Goal: Transaction & Acquisition: Download file/media

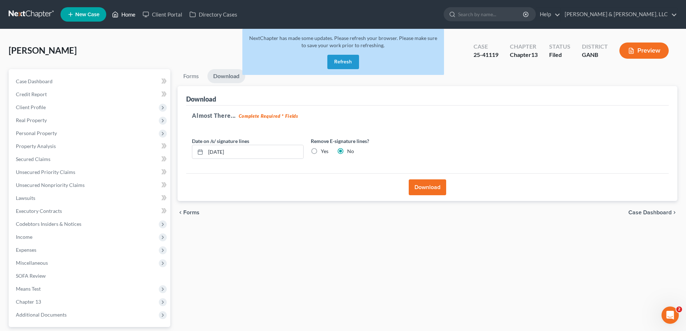
click at [128, 15] on link "Home" at bounding box center [123, 14] width 31 height 13
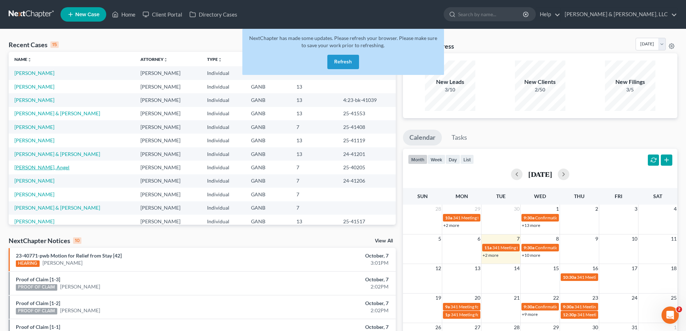
click at [30, 166] on link "[PERSON_NAME], Angel" at bounding box center [41, 167] width 55 height 6
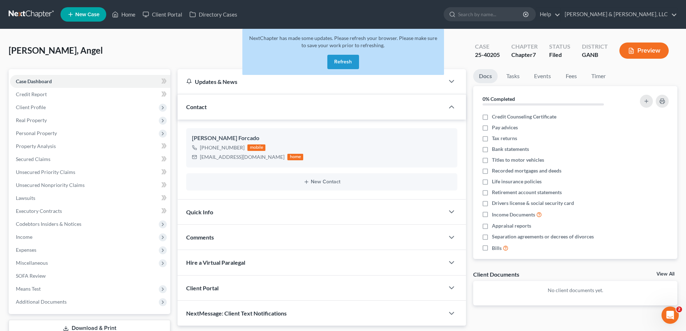
click at [347, 61] on button "Refresh" at bounding box center [344, 62] width 32 height 14
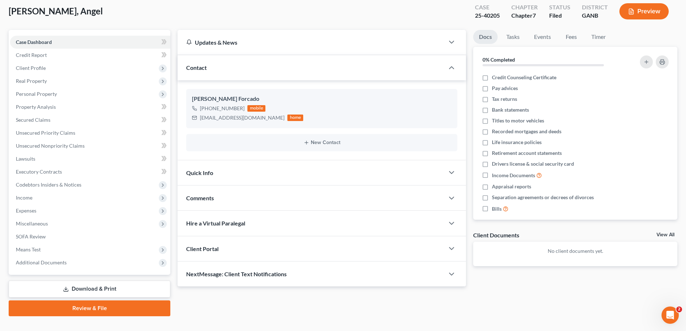
scroll to position [52, 0]
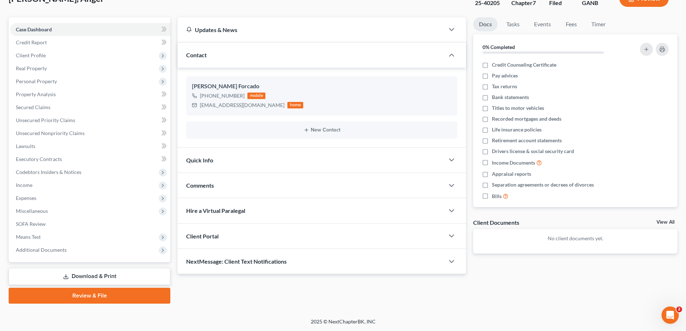
click at [86, 277] on link "Download & Print" at bounding box center [90, 276] width 162 height 17
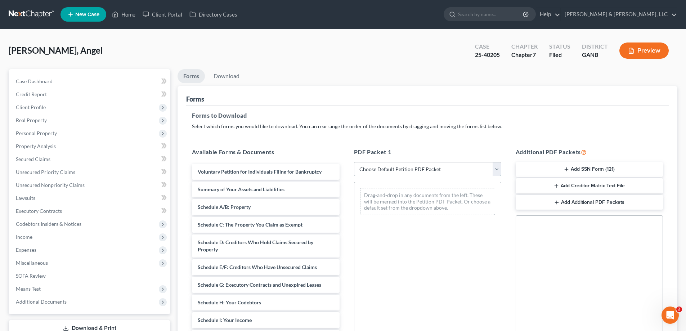
click at [495, 169] on select "Choose Default Petition PDF Packet Complete Bankruptcy Petition (all forms and …" at bounding box center [427, 169] width 147 height 14
select select "2"
click at [354, 162] on select "Choose Default Petition PDF Packet Complete Bankruptcy Petition (all forms and …" at bounding box center [427, 169] width 147 height 14
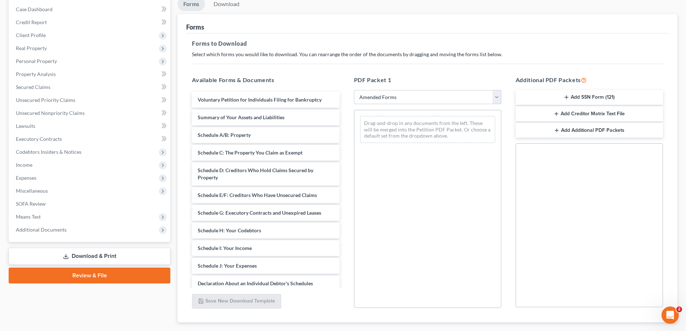
scroll to position [76, 0]
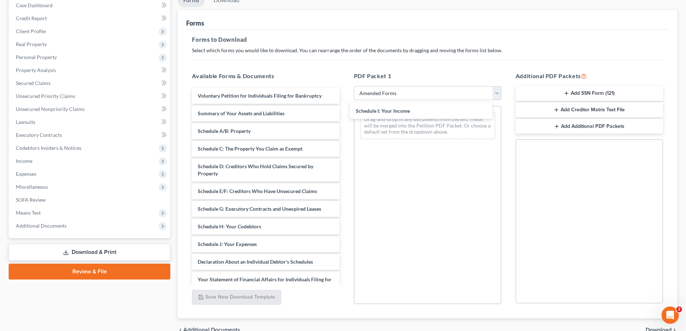
drag, startPoint x: 218, startPoint y: 245, endPoint x: 375, endPoint y: 121, distance: 200.2
click at [345, 113] on div "Schedule I: Your Income Voluntary Petition for Individuals Filing for Bankruptc…" at bounding box center [265, 251] width 159 height 327
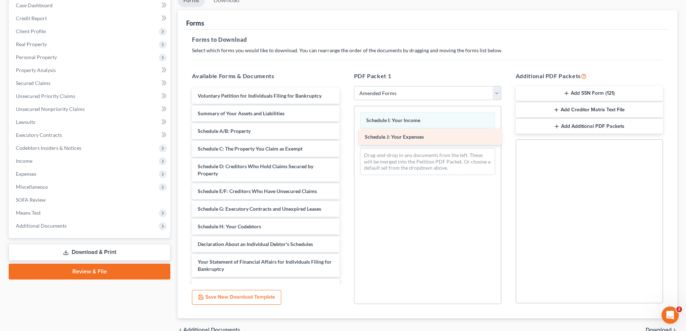
drag, startPoint x: 219, startPoint y: 244, endPoint x: 386, endPoint y: 137, distance: 198.7
click at [345, 137] on div "Schedule J: Your Expenses Voluntary Petition for Individuals Filing for Bankrup…" at bounding box center [265, 243] width 159 height 310
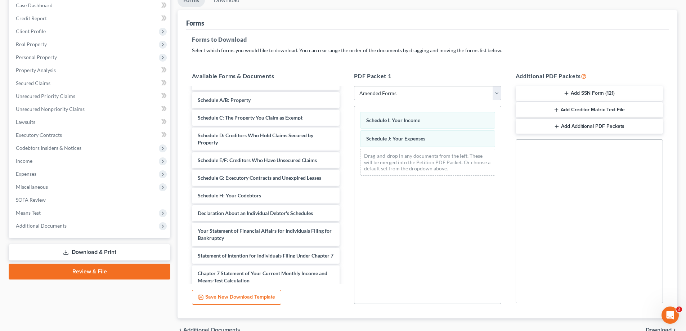
scroll to position [0, 0]
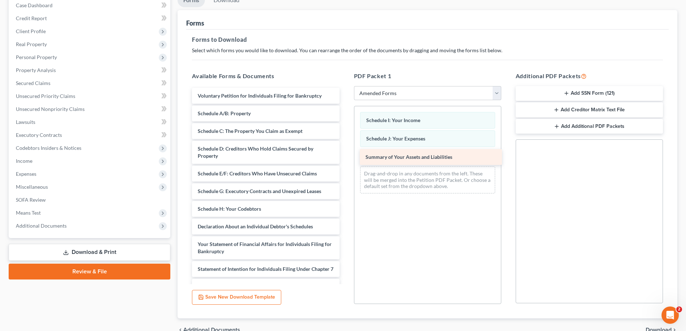
drag, startPoint x: 238, startPoint y: 111, endPoint x: 406, endPoint y: 156, distance: 174.1
click at [345, 155] on div "Summary of Your Assets and Liabilities Voluntary Petition for Individuals Filin…" at bounding box center [265, 234] width 159 height 292
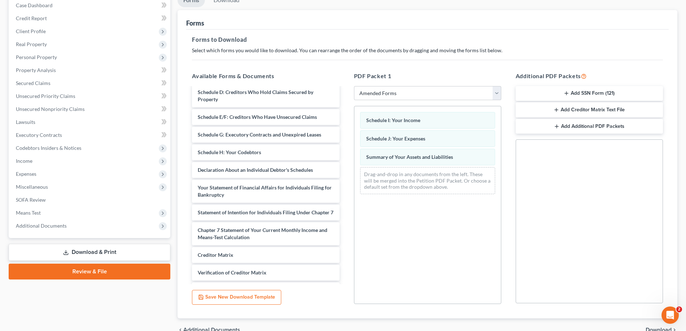
scroll to position [60, 0]
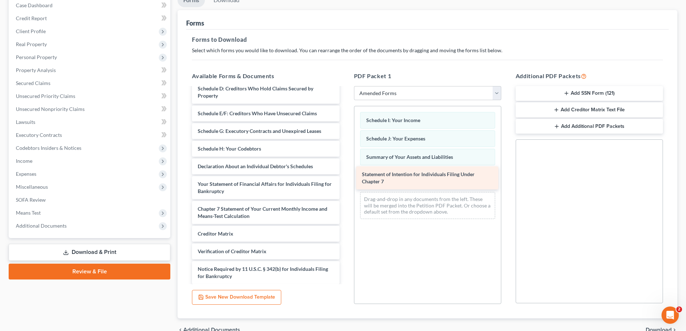
drag, startPoint x: 231, startPoint y: 209, endPoint x: 395, endPoint y: 174, distance: 167.9
click at [345, 174] on div "Statement of Intention for Individuals Filing Under Chapter 7 Voluntary Petitio…" at bounding box center [265, 165] width 159 height 274
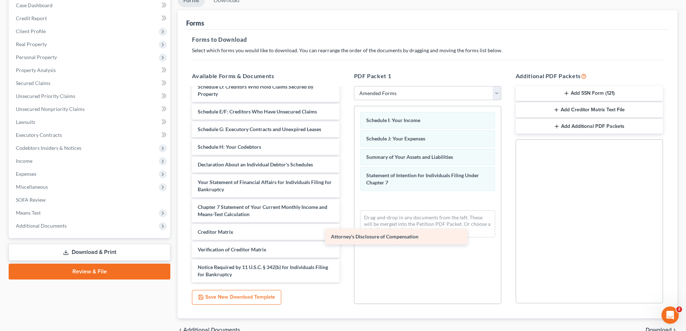
scroll to position [62, 0]
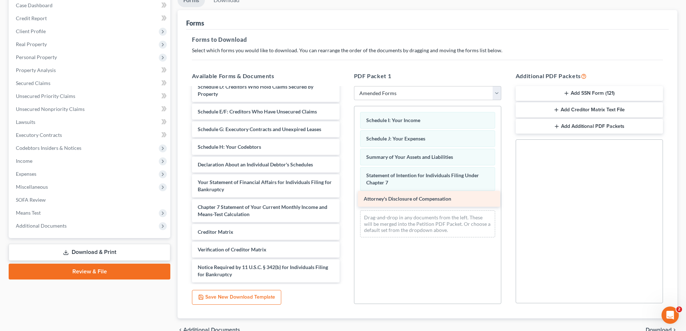
drag, startPoint x: 229, startPoint y: 275, endPoint x: 395, endPoint y: 199, distance: 182.5
click at [345, 199] on div "Attorney's Disclosure of Compensation Voluntary Petition for Individuals Filing…" at bounding box center [265, 154] width 159 height 257
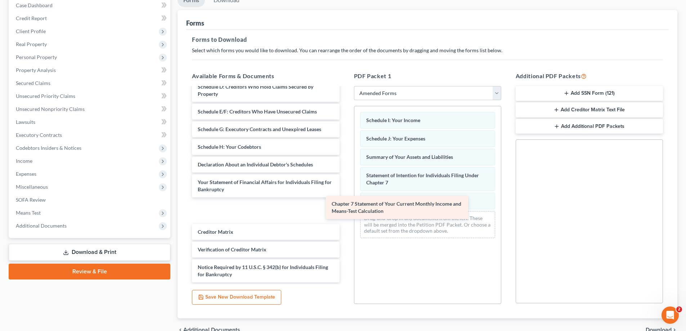
scroll to position [37, 0]
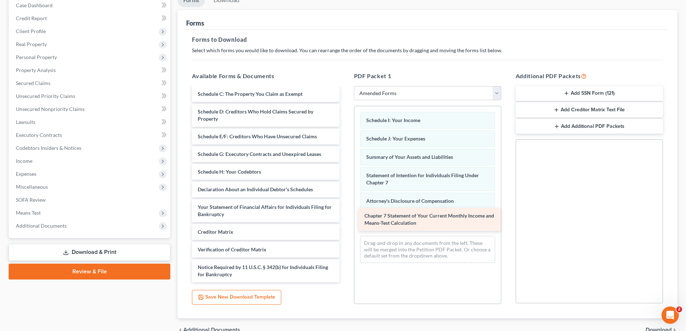
drag, startPoint x: 205, startPoint y: 212, endPoint x: 372, endPoint y: 221, distance: 167.1
click at [345, 221] on div "Chapter 7 Statement of Your Current Monthly Income and Means-Test Calculation V…" at bounding box center [265, 167] width 159 height 232
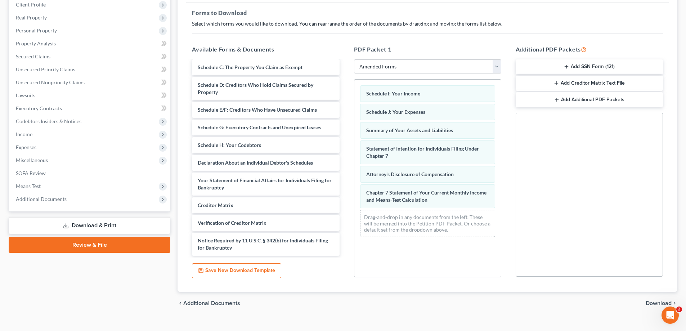
scroll to position [114, 0]
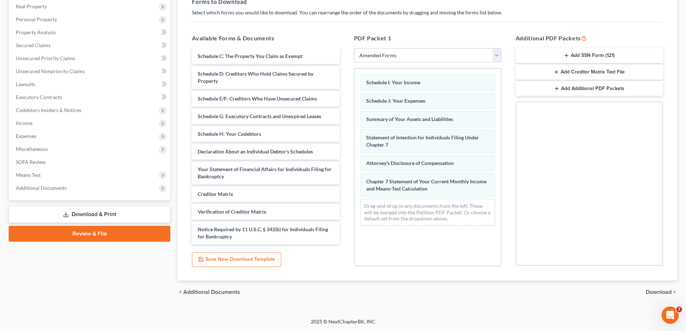
drag, startPoint x: 659, startPoint y: 291, endPoint x: 654, endPoint y: 291, distance: 5.4
click at [659, 291] on span "Download" at bounding box center [659, 292] width 26 height 6
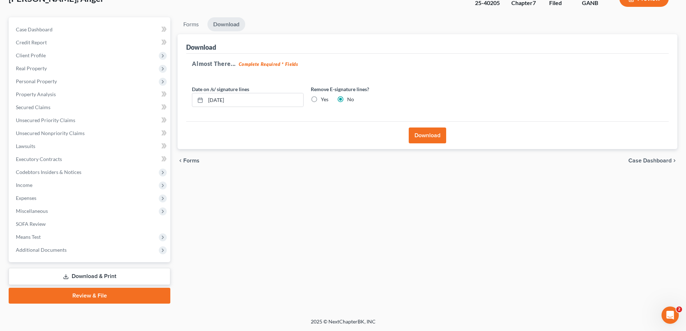
drag, startPoint x: 430, startPoint y: 136, endPoint x: 425, endPoint y: 139, distance: 6.3
click at [431, 136] on button "Download" at bounding box center [427, 136] width 37 height 16
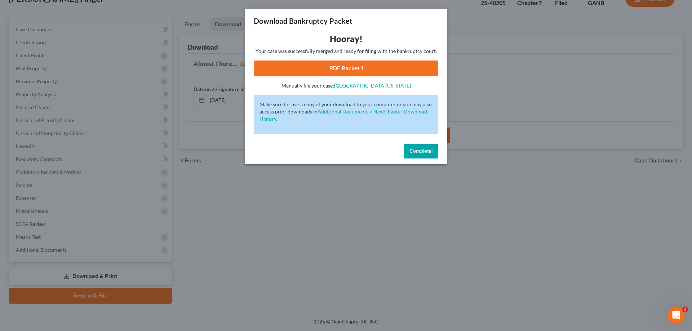
click at [336, 66] on link "PDF Packet 1" at bounding box center [346, 69] width 184 height 16
click at [418, 150] on span "Complete!" at bounding box center [420, 151] width 23 height 6
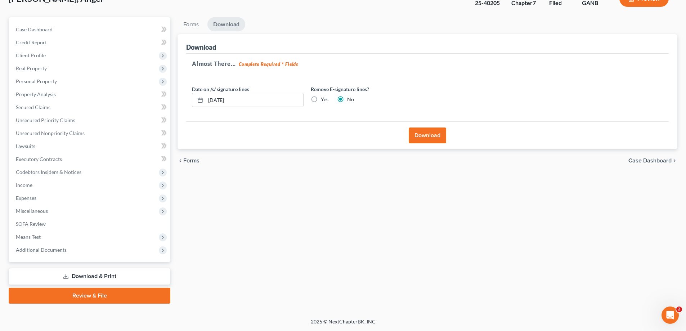
drag, startPoint x: 288, startPoint y: 197, endPoint x: 559, endPoint y: 64, distance: 301.5
click at [295, 192] on div "Forms Download Forms Forms to Download Select which forms you would like to dow…" at bounding box center [427, 160] width 507 height 286
